Goal: Information Seeking & Learning: Learn about a topic

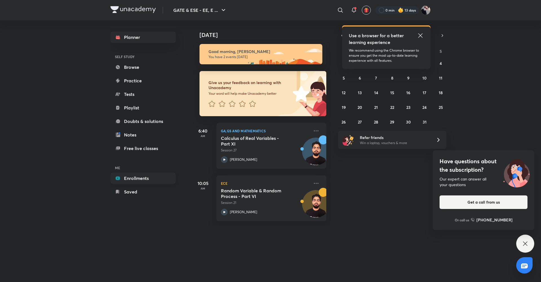
click at [144, 180] on link "Enrollments" at bounding box center [142, 177] width 65 height 11
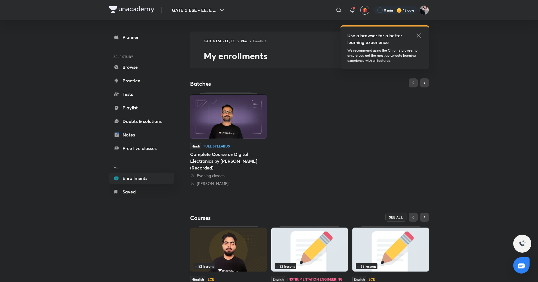
scroll to position [42, 0]
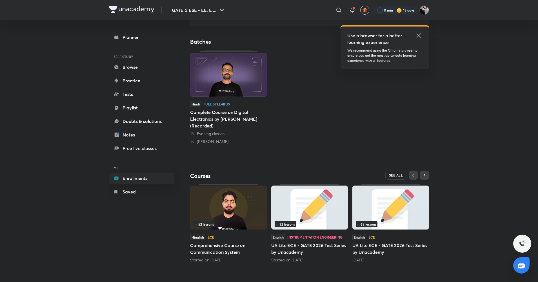
click at [396, 176] on span "SEE ALL" at bounding box center [396, 175] width 14 height 4
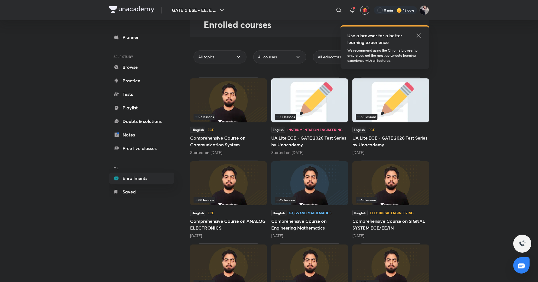
scroll to position [32, 0]
click at [321, 178] on img at bounding box center [309, 183] width 77 height 44
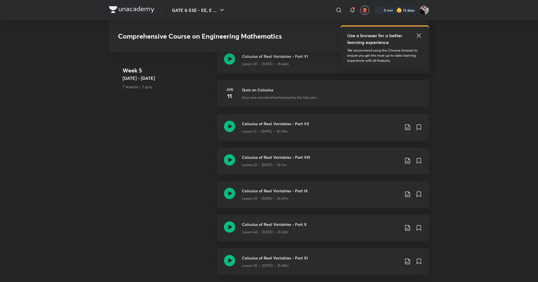
scroll to position [1173, 0]
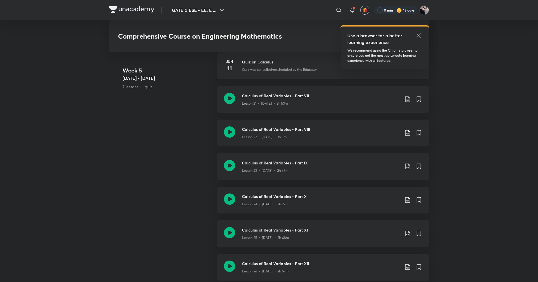
click at [420, 37] on icon at bounding box center [419, 35] width 4 height 4
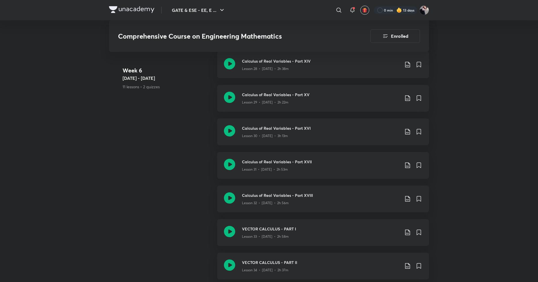
scroll to position [1506, 0]
click at [231, 197] on icon at bounding box center [229, 197] width 11 height 11
